Goal: Check status: Check status

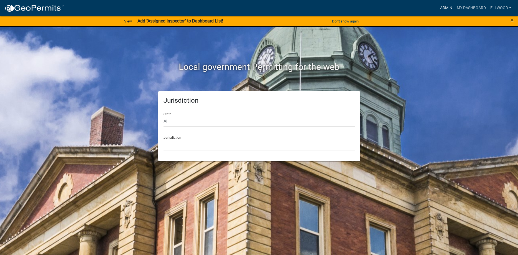
click at [441, 6] on link "Admin" at bounding box center [446, 8] width 17 height 11
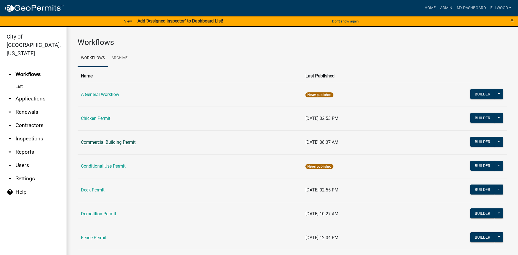
click at [116, 140] on link "Commercial Building Permit" at bounding box center [108, 141] width 55 height 5
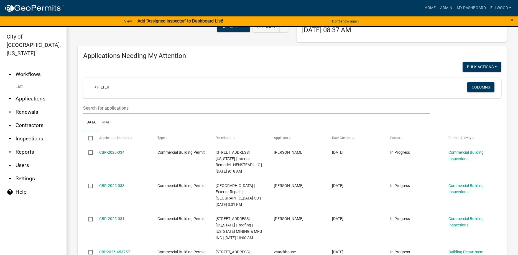
scroll to position [63, 0]
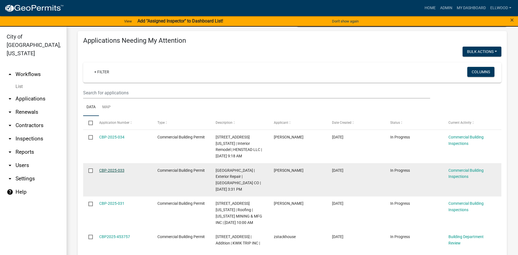
click at [118, 169] on link "CBP-2025-033" at bounding box center [111, 170] width 25 height 4
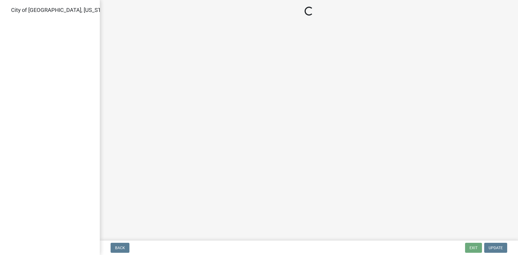
select select "805d55ac-e238-4e04-8f8e-acc067f36c3e"
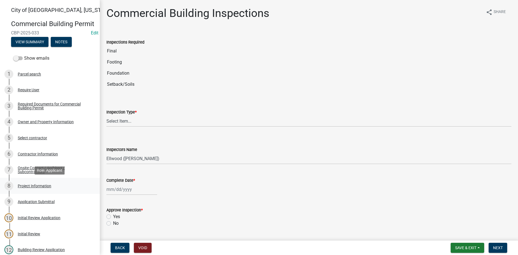
click at [40, 184] on div "Project Information" at bounding box center [35, 186] width 34 height 4
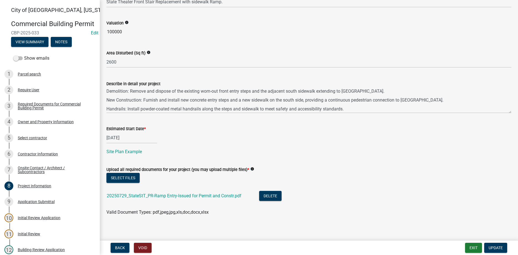
scroll to position [201, 0]
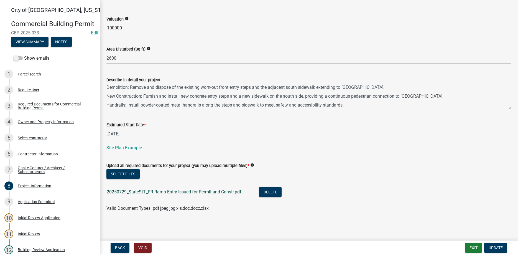
click at [150, 191] on link "20250729_StateStT_PR-Ramp Entry-Issued for Permit and Constr.pdf" at bounding box center [174, 191] width 135 height 5
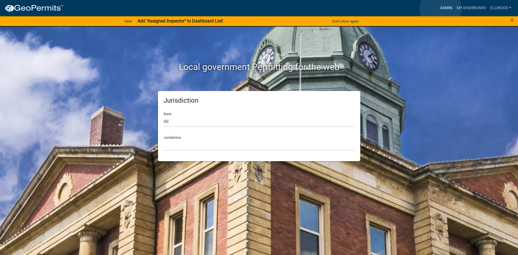
click at [441, 9] on link "Admin" at bounding box center [446, 8] width 17 height 11
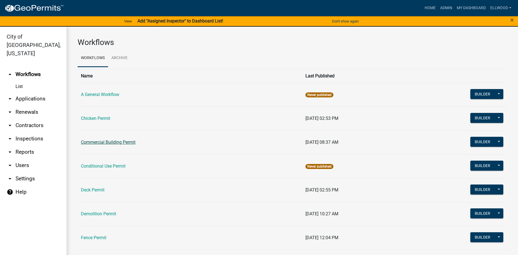
click at [96, 139] on td "Commercial Building Permit" at bounding box center [190, 142] width 224 height 24
click at [96, 141] on link "Commercial Building Permit" at bounding box center [108, 141] width 55 height 5
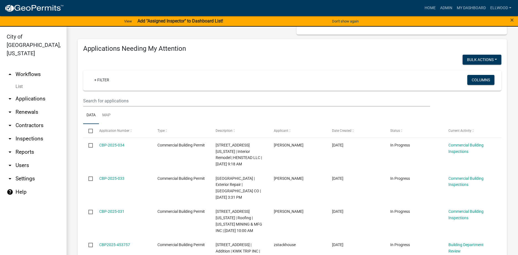
scroll to position [63, 0]
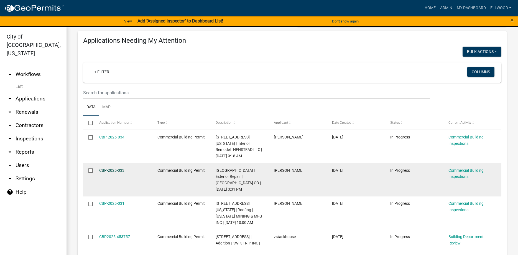
click at [107, 169] on link "CBP-2025-033" at bounding box center [111, 170] width 25 height 4
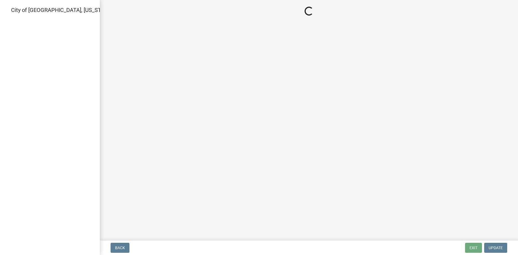
select select "805d55ac-e238-4e04-8f8e-acc067f36c3e"
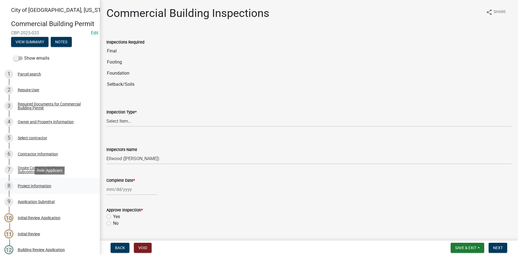
click at [46, 187] on div "Project Information" at bounding box center [35, 186] width 34 height 4
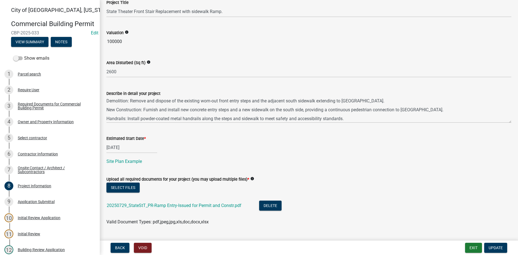
scroll to position [190, 0]
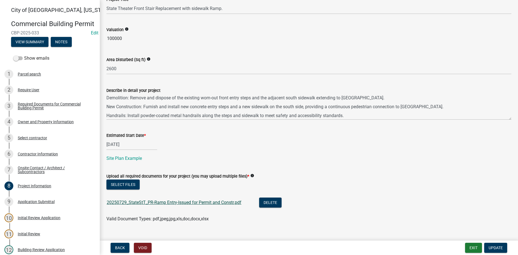
click at [198, 204] on link "20250729_StateStT_PR-Ramp Entry-Issued for Permit and Constr.pdf" at bounding box center [174, 202] width 135 height 5
